Goal: Find specific page/section: Find specific page/section

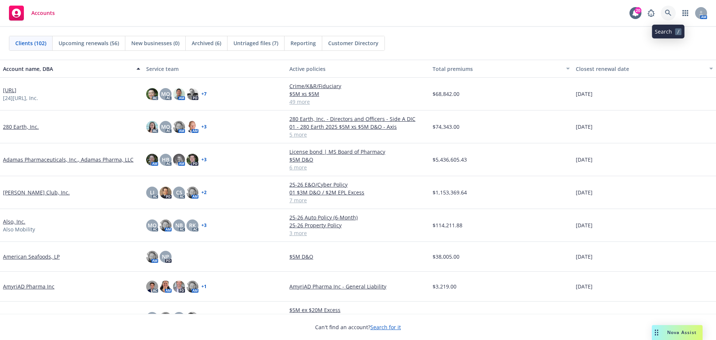
click at [668, 11] on icon at bounding box center [668, 13] width 7 height 7
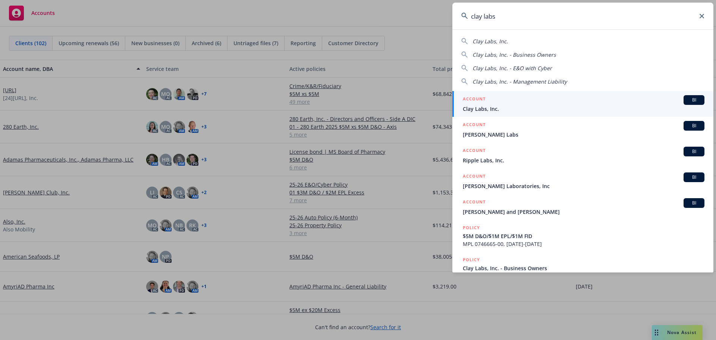
type input "clay labs"
click at [690, 100] on span "BI" at bounding box center [693, 100] width 15 height 7
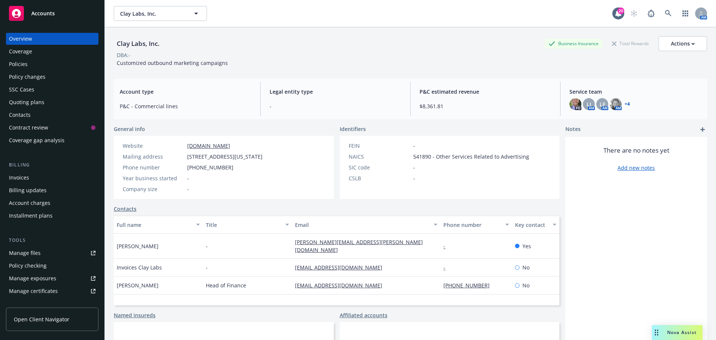
click at [25, 64] on div "Policies" at bounding box center [18, 64] width 19 height 12
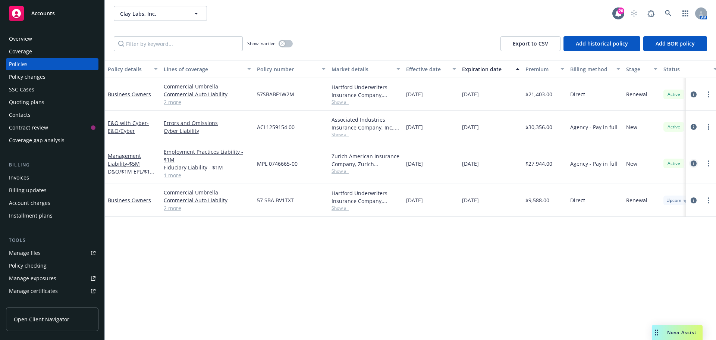
click at [693, 164] on icon "circleInformation" at bounding box center [693, 163] width 6 height 6
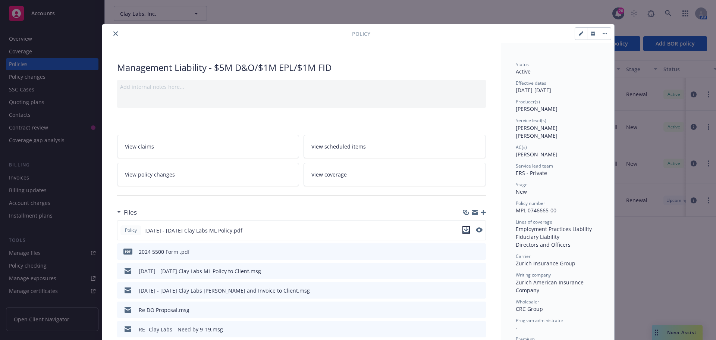
click at [463, 229] on icon "download file" at bounding box center [466, 230] width 6 height 6
click at [113, 33] on icon "close" at bounding box center [115, 33] width 4 height 4
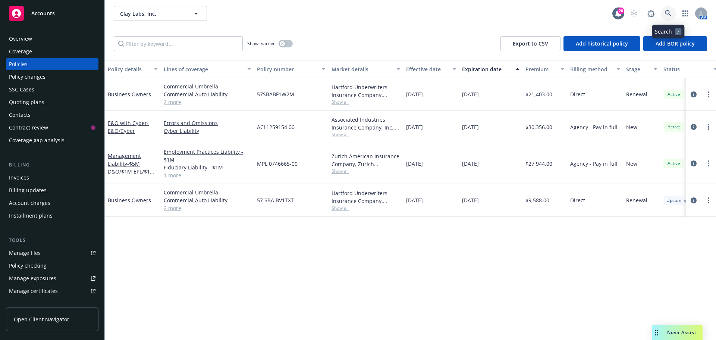
click at [668, 12] on icon at bounding box center [668, 13] width 7 height 7
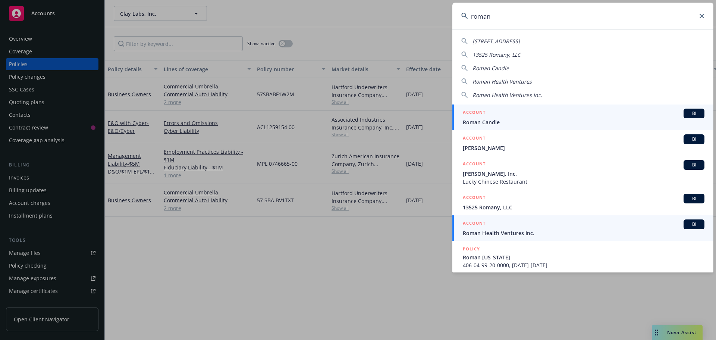
type input "roman"
click at [687, 225] on span "BI" at bounding box center [693, 224] width 15 height 7
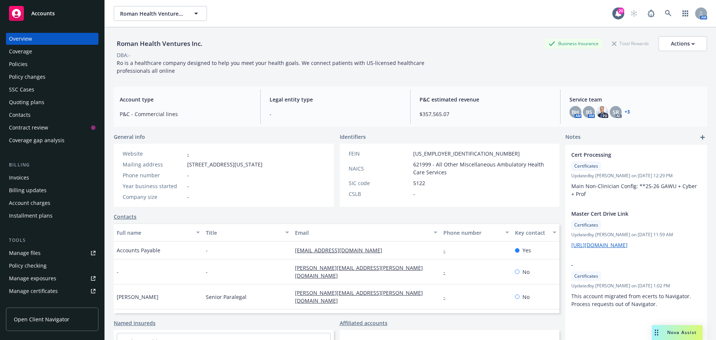
click at [25, 64] on div "Policies" at bounding box center [18, 64] width 19 height 12
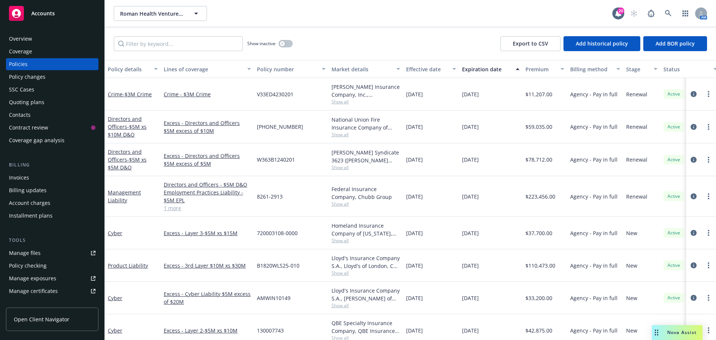
click at [22, 39] on div "Overview" at bounding box center [20, 39] width 23 height 12
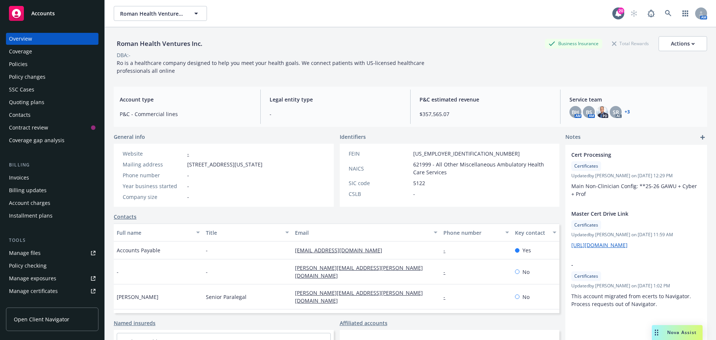
click at [624, 110] on link "+ 3" at bounding box center [626, 112] width 5 height 4
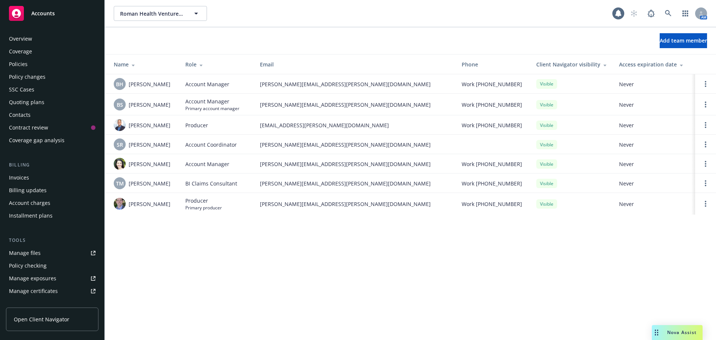
scroll to position [159, 0]
